Goal: Book appointment/travel/reservation

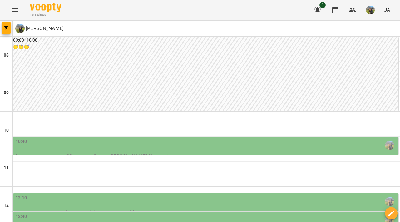
scroll to position [35, 0]
click at [118, 138] on div "10:40" at bounding box center [207, 145] width 382 height 14
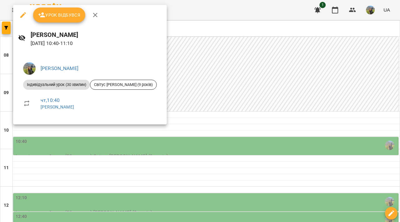
click at [223, 137] on div at bounding box center [200, 111] width 400 height 222
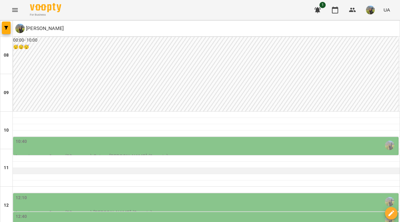
scroll to position [90, 0]
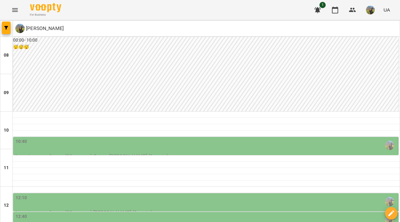
click at [226, 194] on div "12:10" at bounding box center [207, 201] width 382 height 14
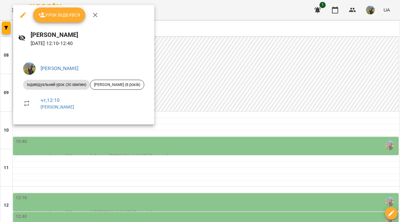
click at [79, 187] on div at bounding box center [200, 111] width 400 height 222
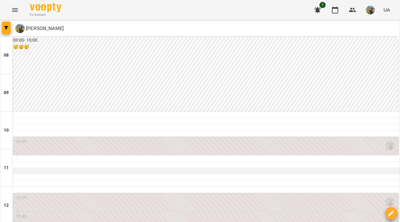
scroll to position [70, 0]
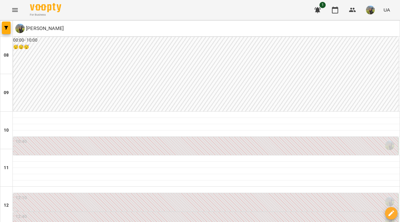
click at [132, 194] on div "12:10" at bounding box center [207, 201] width 382 height 14
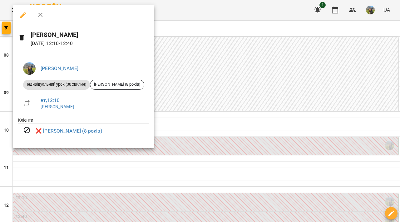
click at [196, 129] on div at bounding box center [200, 111] width 400 height 222
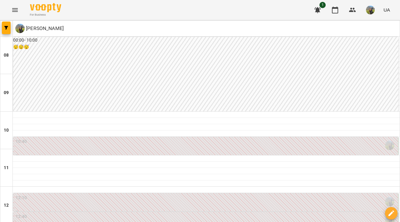
click at [178, 213] on div "12:40" at bounding box center [207, 220] width 382 height 14
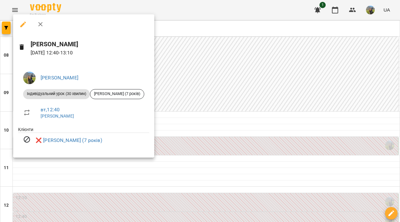
click at [213, 118] on div at bounding box center [200, 111] width 400 height 222
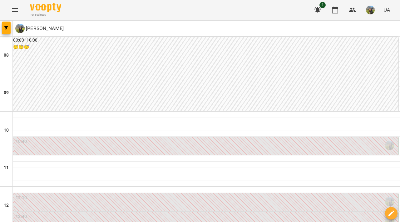
click at [209, 138] on div "10:40" at bounding box center [207, 145] width 382 height 14
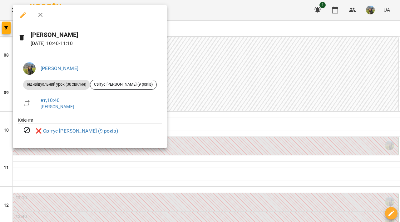
click at [211, 113] on div at bounding box center [200, 111] width 400 height 222
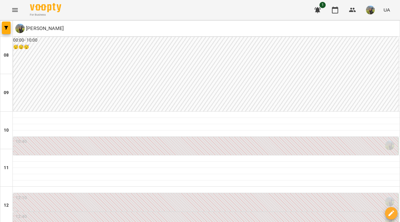
scroll to position [107, 0]
click at [202, 213] on div "12:40" at bounding box center [207, 220] width 382 height 14
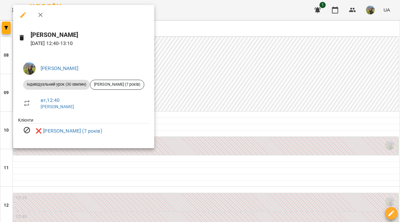
click at [239, 94] on div at bounding box center [200, 111] width 400 height 222
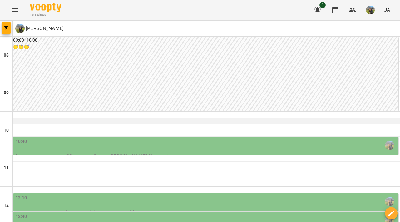
scroll to position [133, 0]
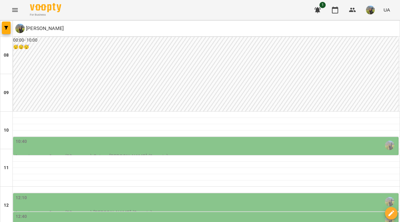
click at [183, 213] on div "12:40" at bounding box center [207, 220] width 382 height 14
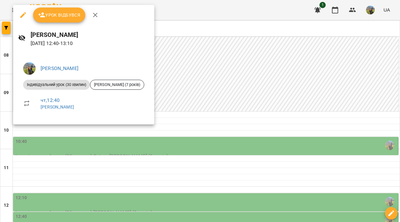
click at [187, 125] on div at bounding box center [200, 111] width 400 height 222
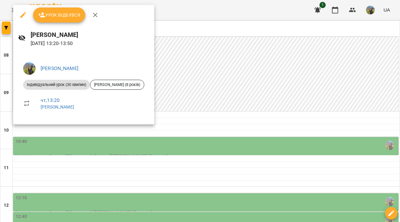
click at [221, 88] on div at bounding box center [200, 111] width 400 height 222
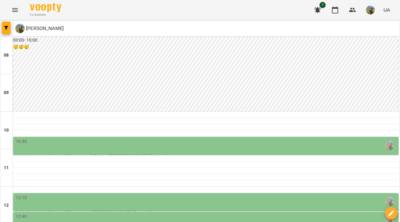
scroll to position [187, 0]
